Goal: Information Seeking & Learning: Compare options

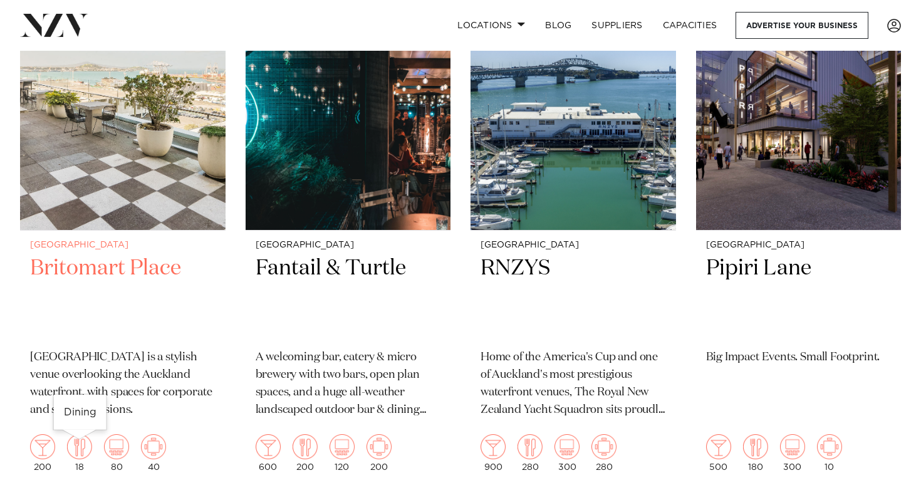
scroll to position [382, 0]
click at [76, 212] on img at bounding box center [122, 91] width 205 height 275
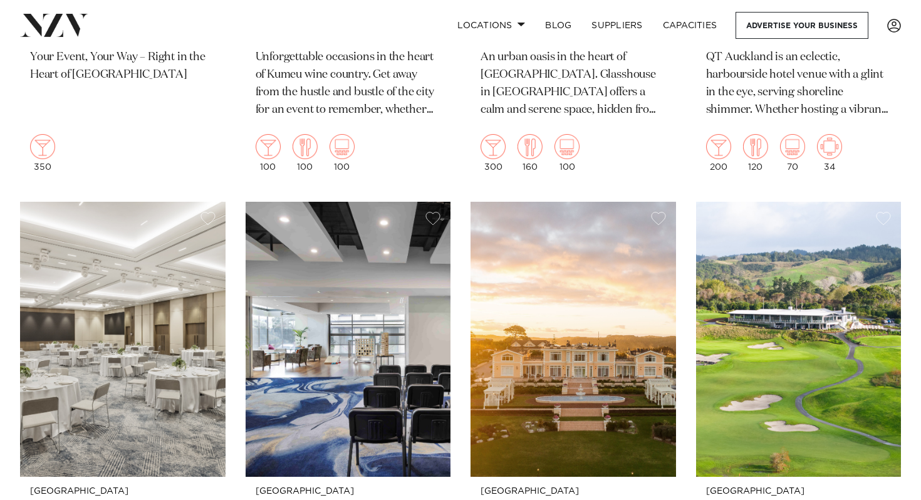
scroll to position [1507, 0]
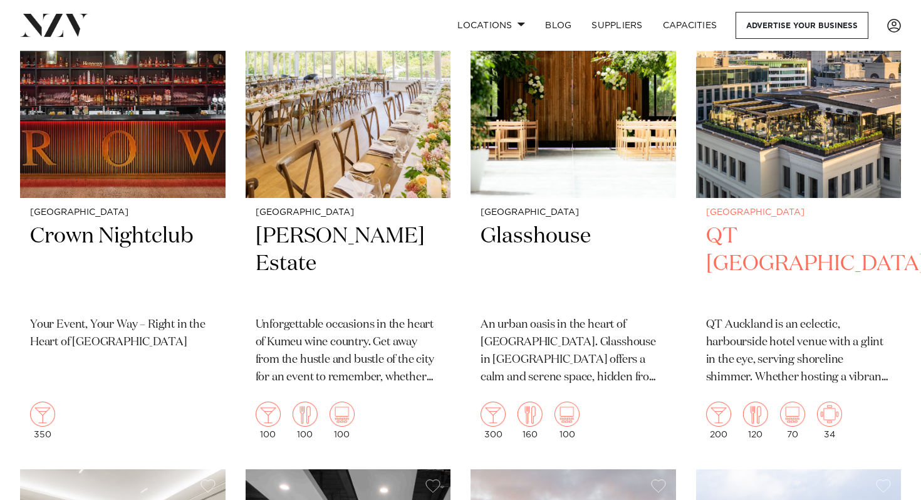
click at [811, 196] on img at bounding box center [798, 59] width 205 height 275
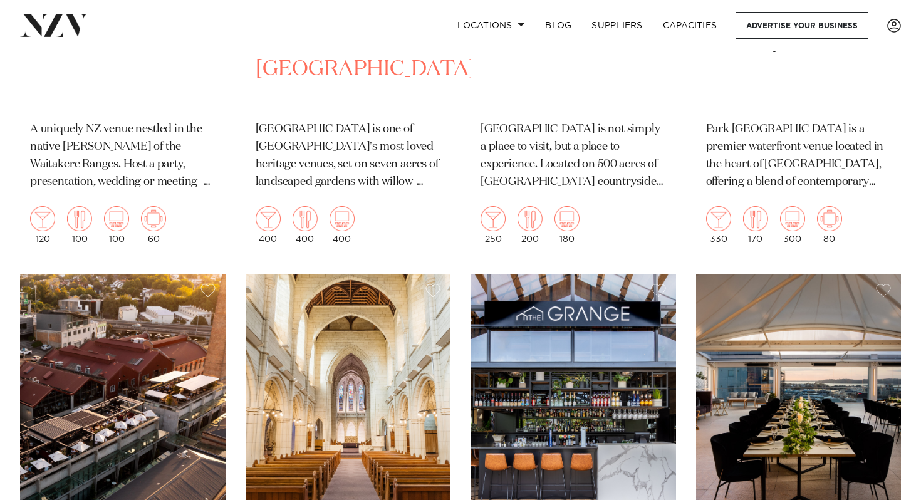
scroll to position [2996, 0]
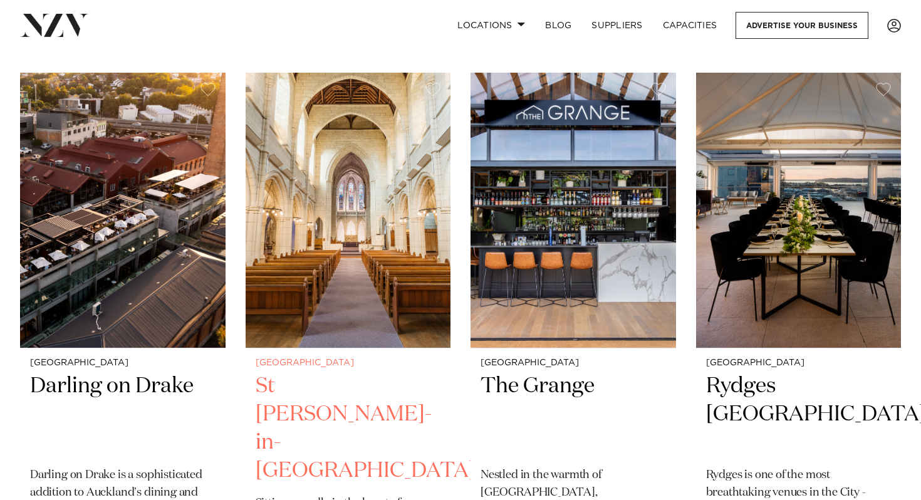
click at [415, 325] on img at bounding box center [348, 210] width 205 height 275
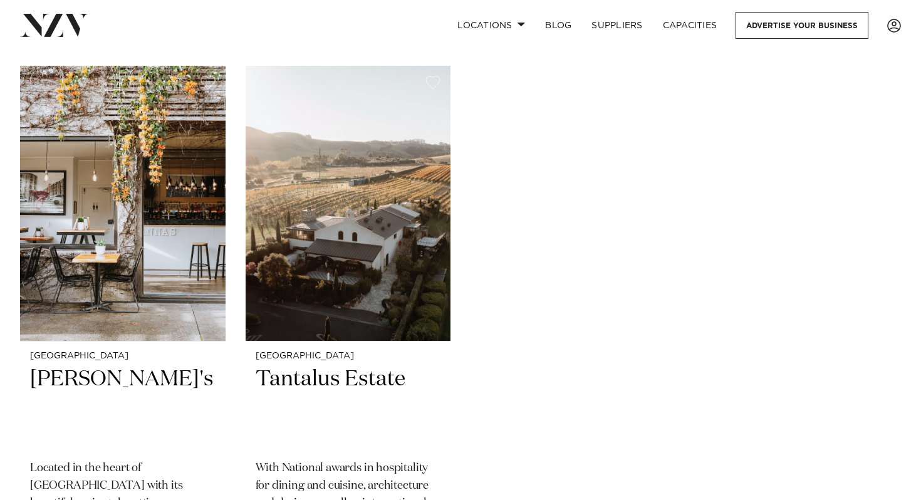
scroll to position [6953, 0]
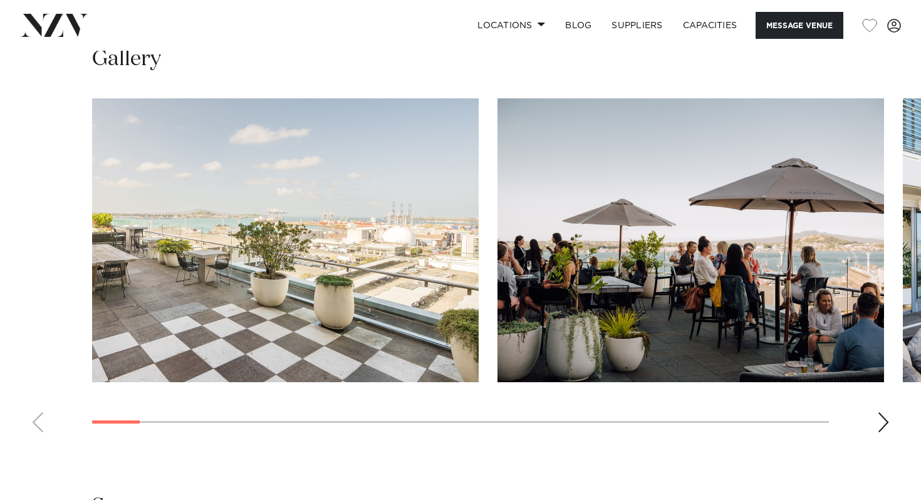
scroll to position [1159, 0]
click at [882, 422] on div "Next slide" at bounding box center [883, 422] width 13 height 20
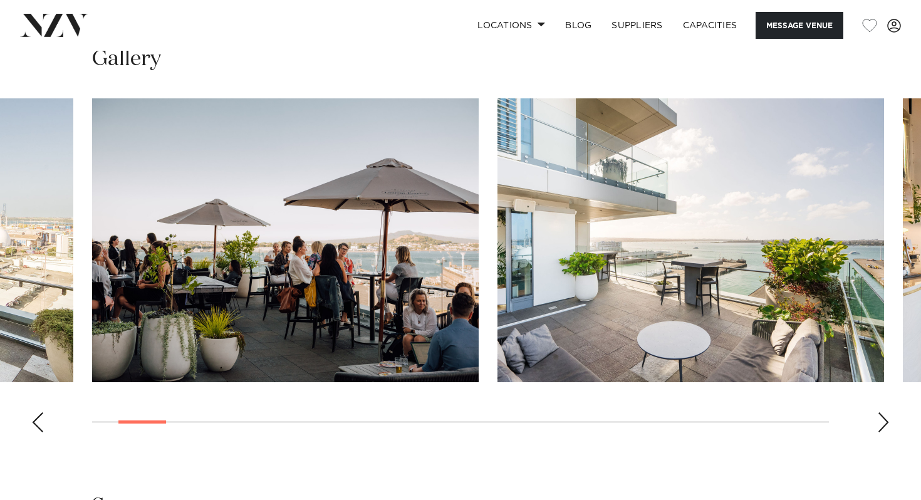
click at [882, 422] on div "Next slide" at bounding box center [883, 422] width 13 height 20
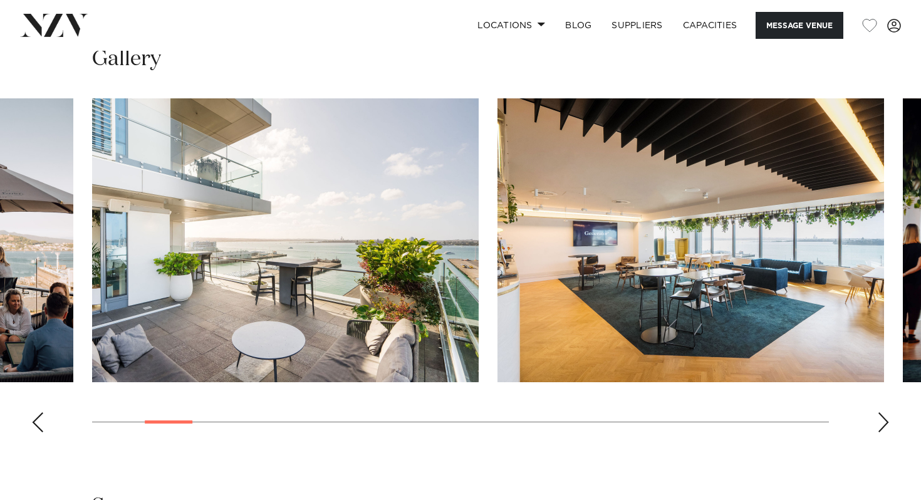
click at [882, 422] on div "Next slide" at bounding box center [883, 422] width 13 height 20
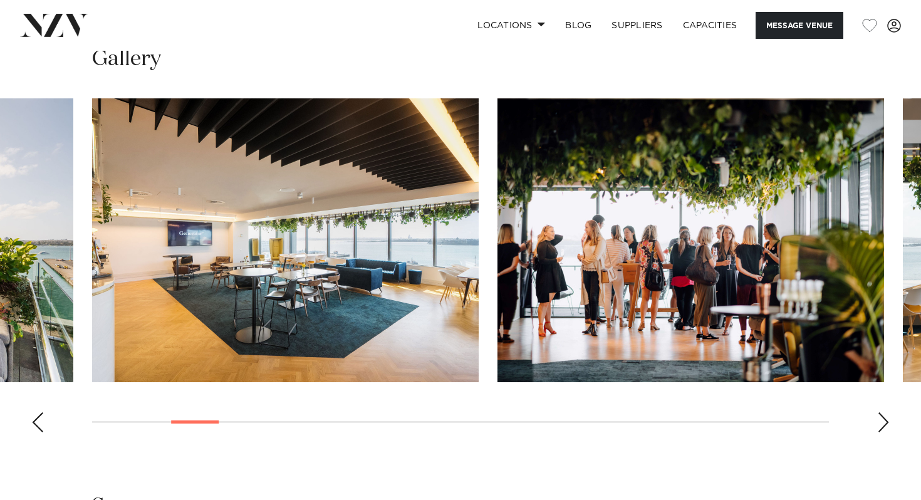
click at [875, 432] on swiper-container at bounding box center [460, 270] width 921 height 344
click at [886, 424] on div "Next slide" at bounding box center [883, 422] width 13 height 20
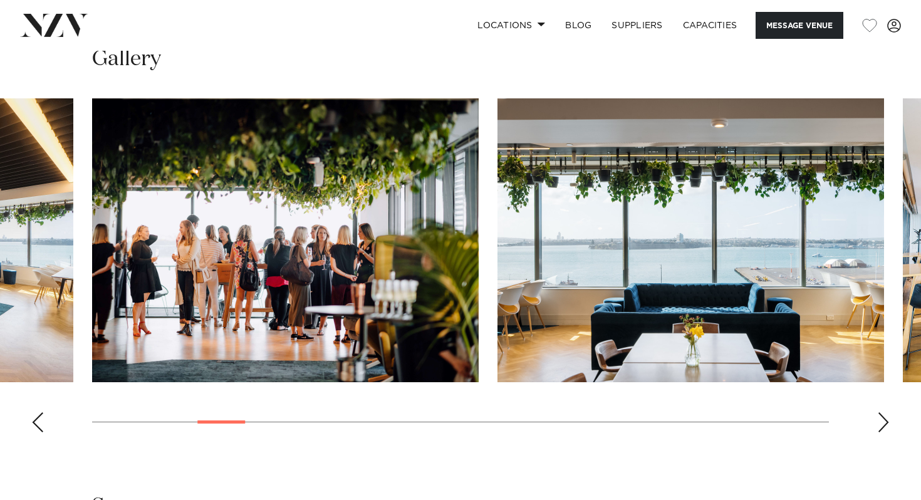
click at [886, 424] on div "Next slide" at bounding box center [883, 422] width 13 height 20
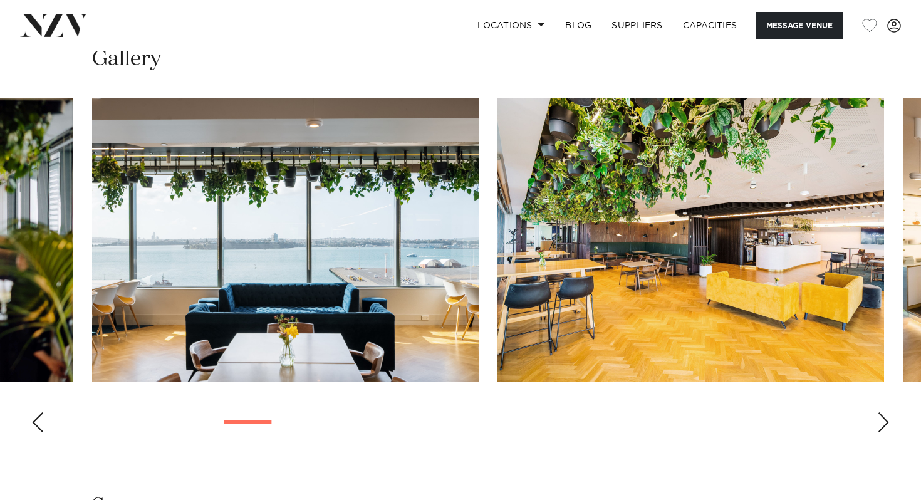
click at [886, 423] on div "Next slide" at bounding box center [883, 422] width 13 height 20
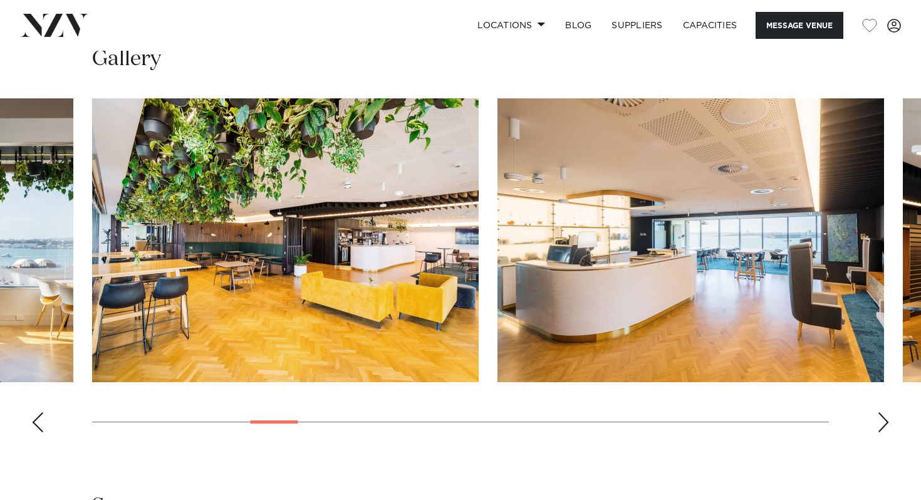
click at [886, 423] on div "Next slide" at bounding box center [883, 422] width 13 height 20
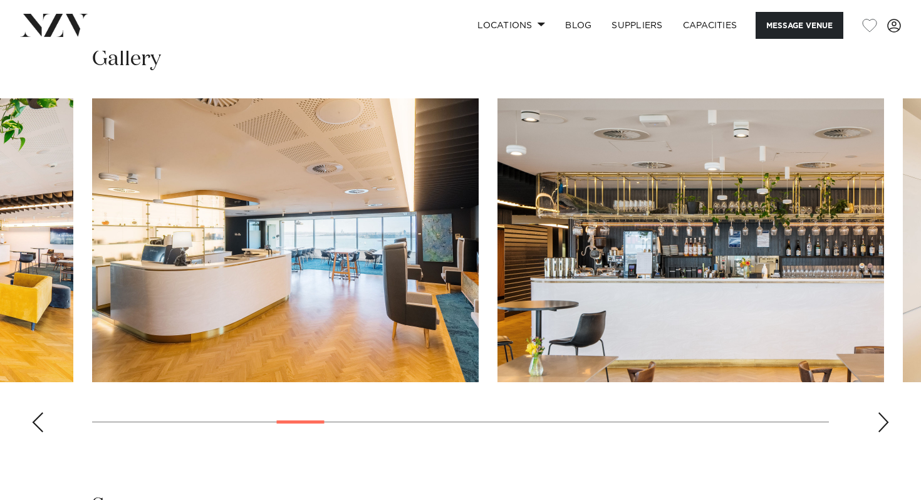
click at [886, 423] on div "Next slide" at bounding box center [883, 422] width 13 height 20
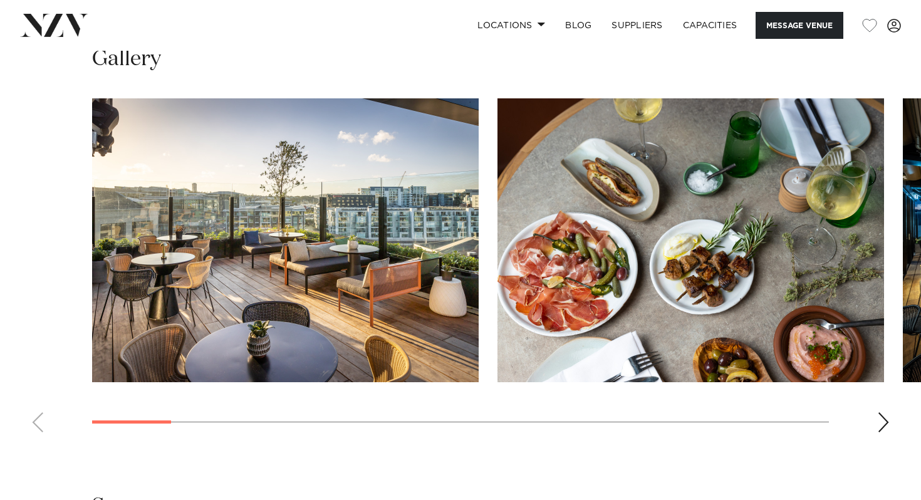
scroll to position [1713, 0]
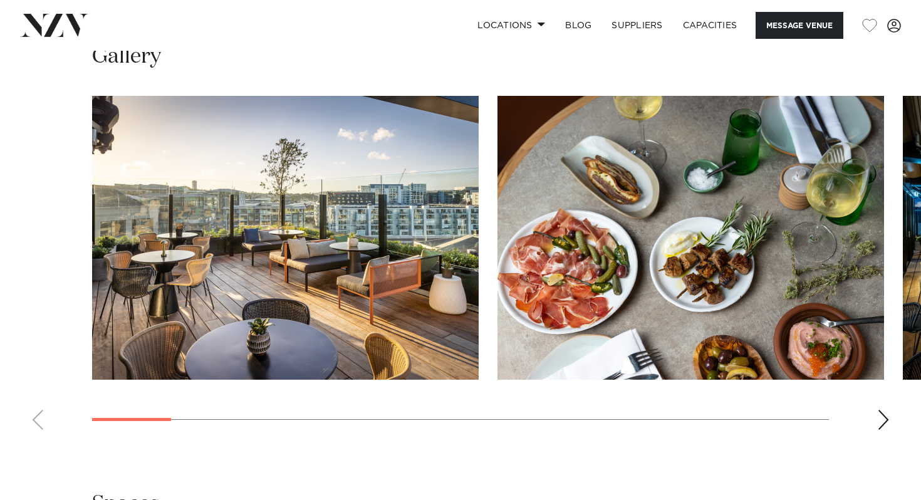
click at [885, 410] on div "Next slide" at bounding box center [883, 420] width 13 height 20
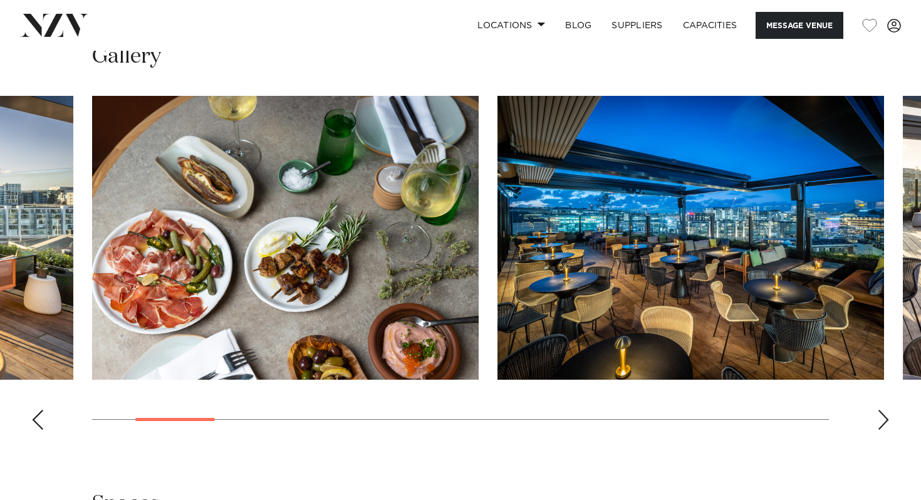
click at [885, 410] on div "Next slide" at bounding box center [883, 420] width 13 height 20
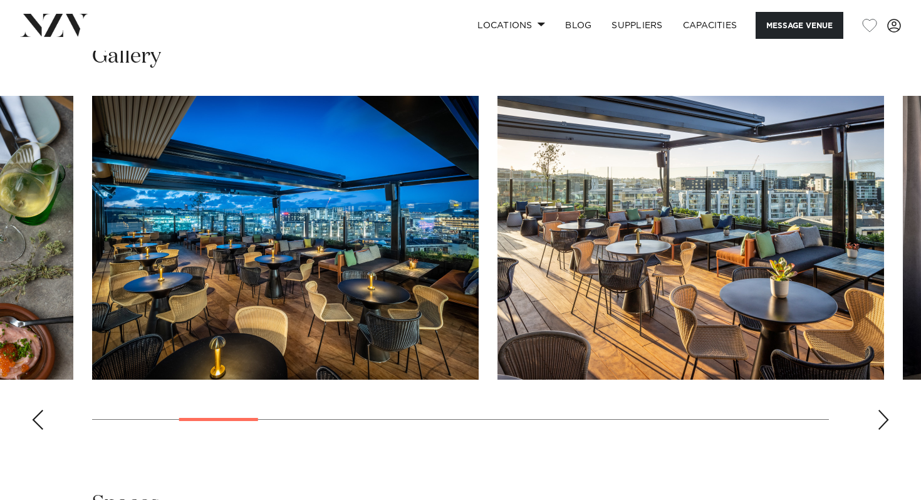
click at [885, 410] on div "Next slide" at bounding box center [883, 420] width 13 height 20
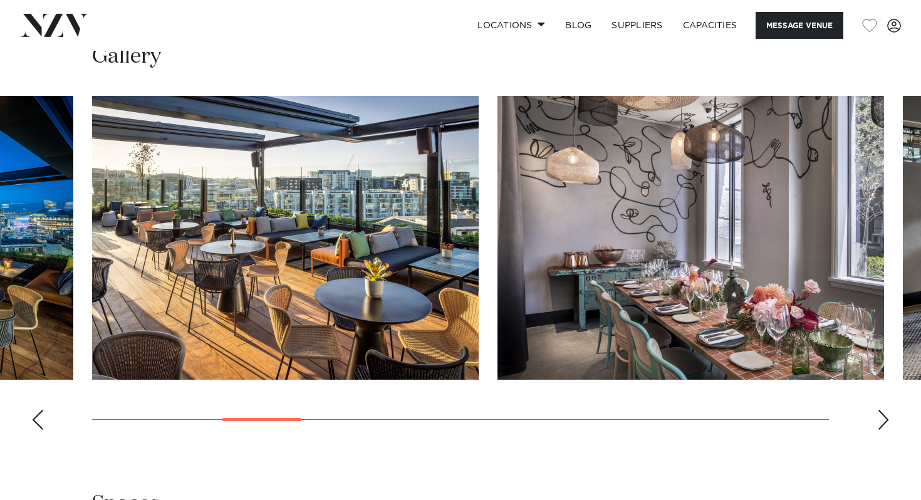
click at [885, 410] on div "Next slide" at bounding box center [883, 420] width 13 height 20
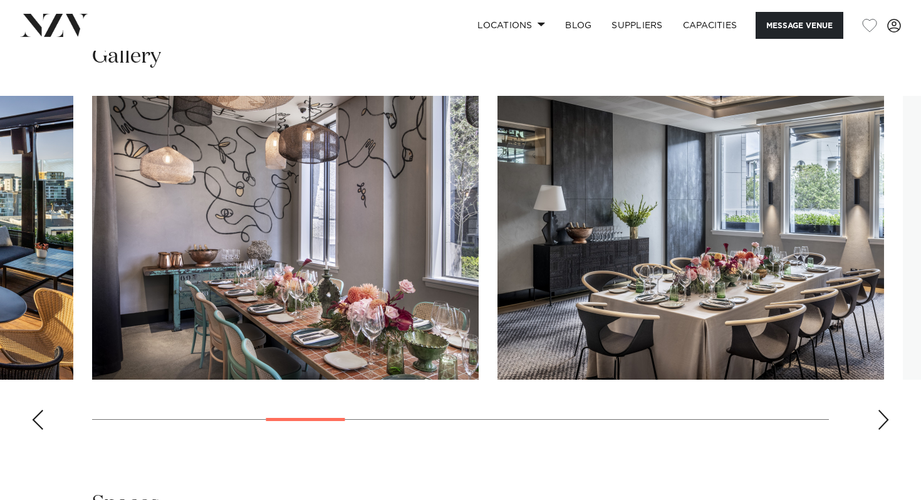
click at [885, 410] on div "Next slide" at bounding box center [883, 420] width 13 height 20
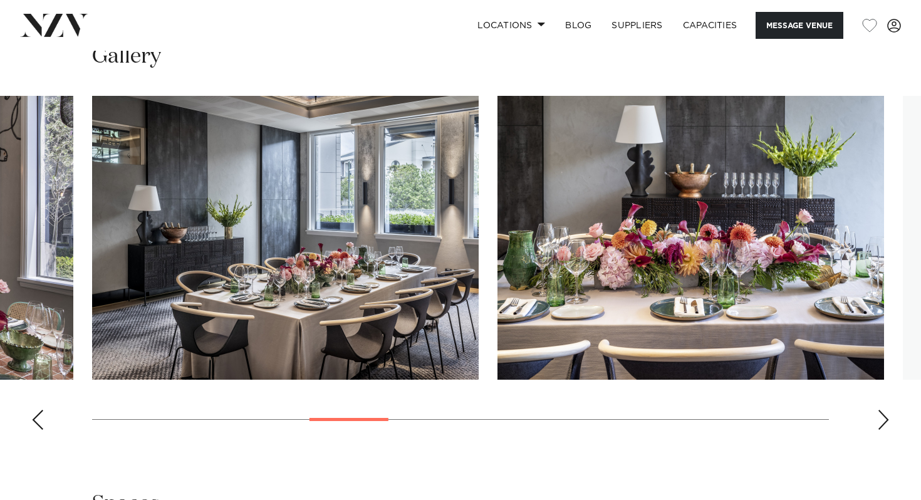
click at [885, 410] on div "Next slide" at bounding box center [883, 420] width 13 height 20
